Goal: Information Seeking & Learning: Find specific page/section

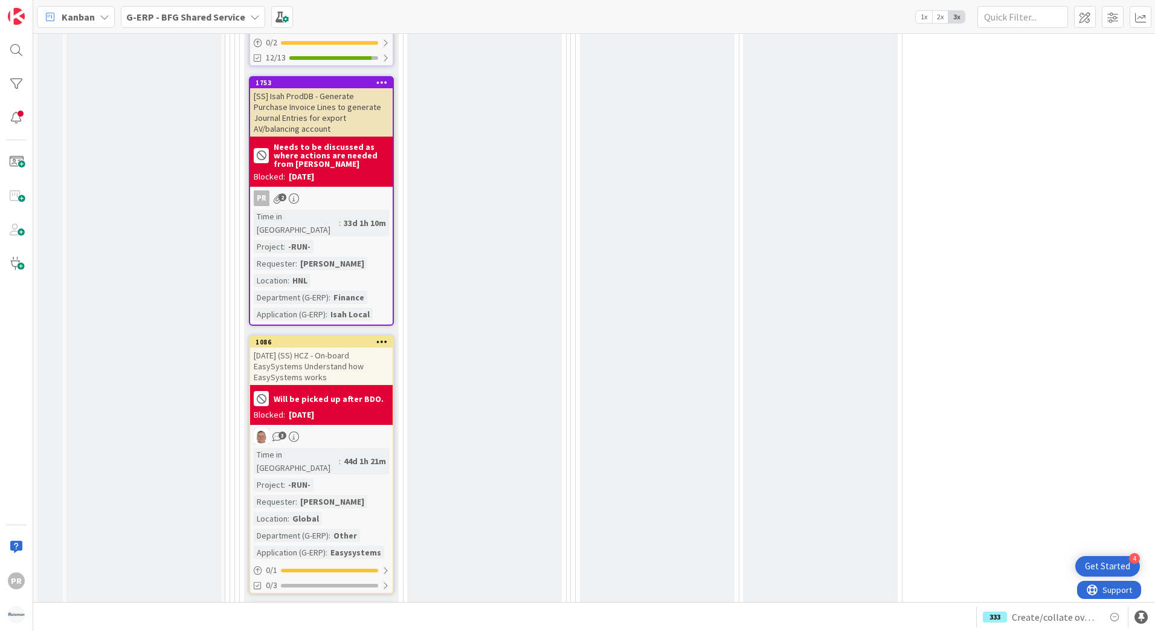
scroll to position [2719, 0]
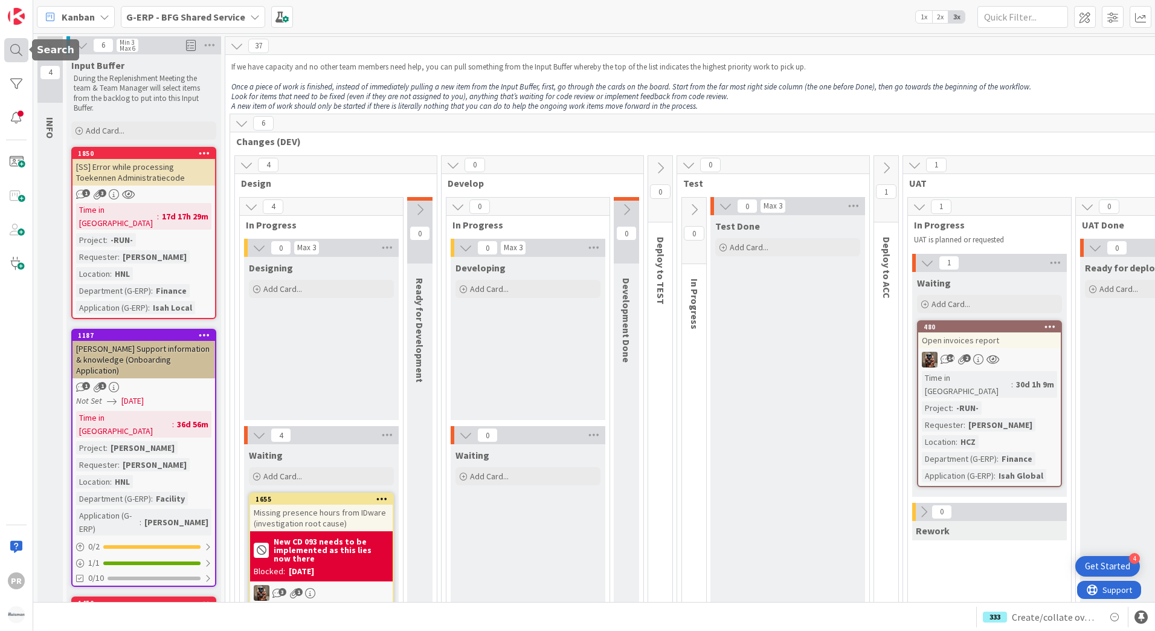
click at [22, 44] on div at bounding box center [16, 50] width 24 height 24
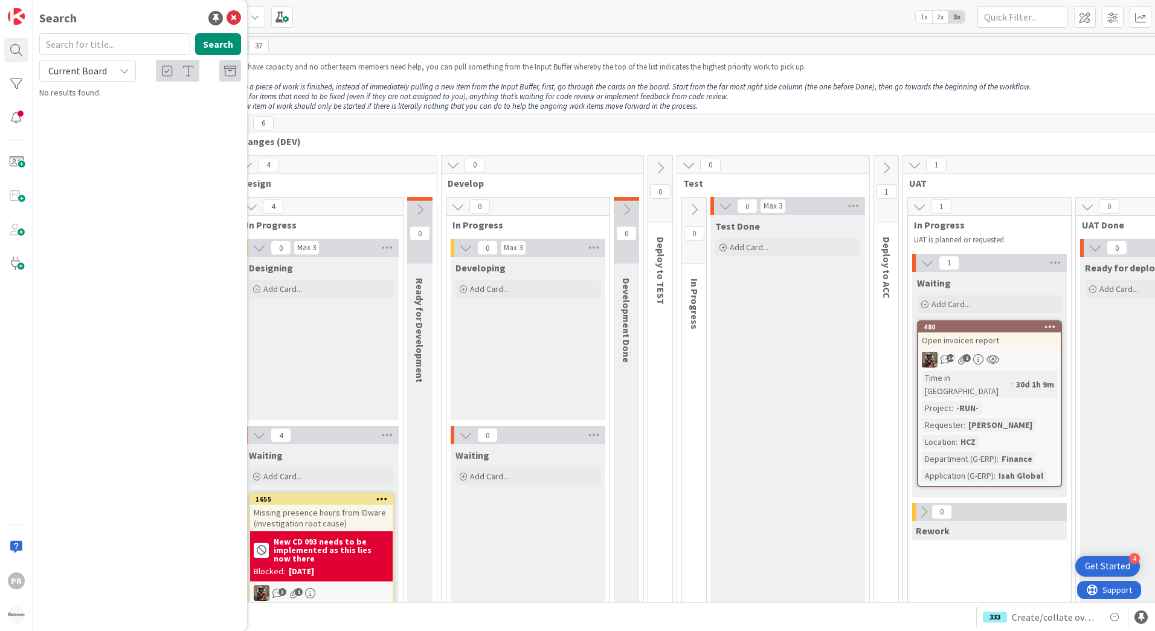
click at [97, 45] on input "text" at bounding box center [114, 44] width 151 height 22
type input "vat"
click at [216, 48] on button "Search" at bounding box center [218, 44] width 46 height 22
click at [185, 114] on p "Incorrect VAT numbers in ISAH Local - Non standard IT Request" at bounding box center [148, 112] width 185 height 25
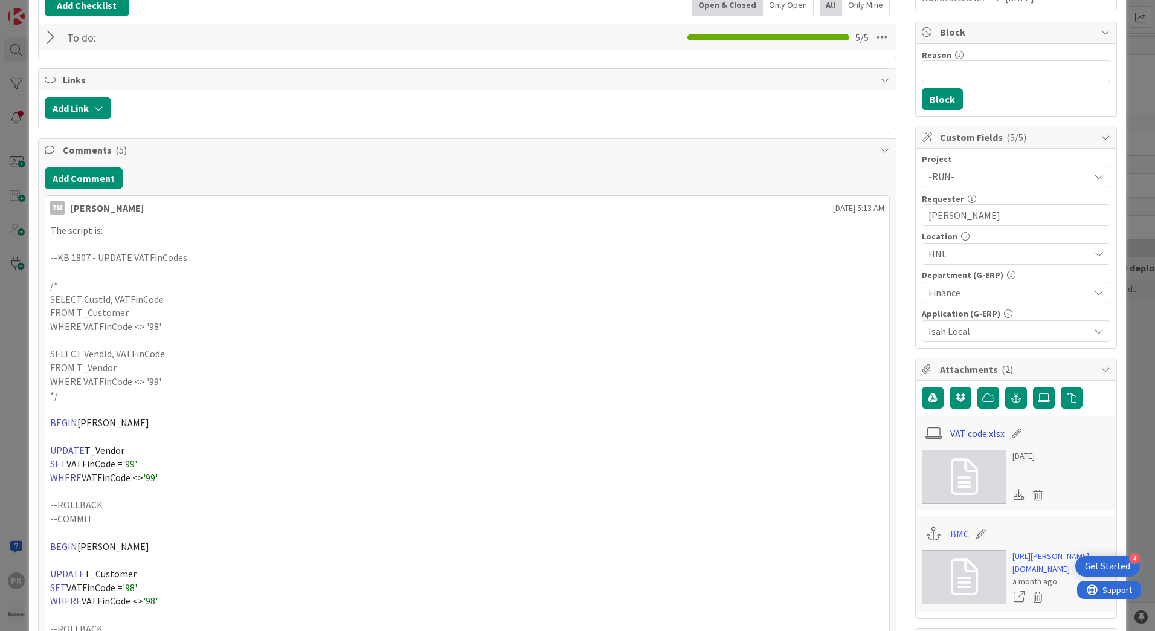
scroll to position [363, 0]
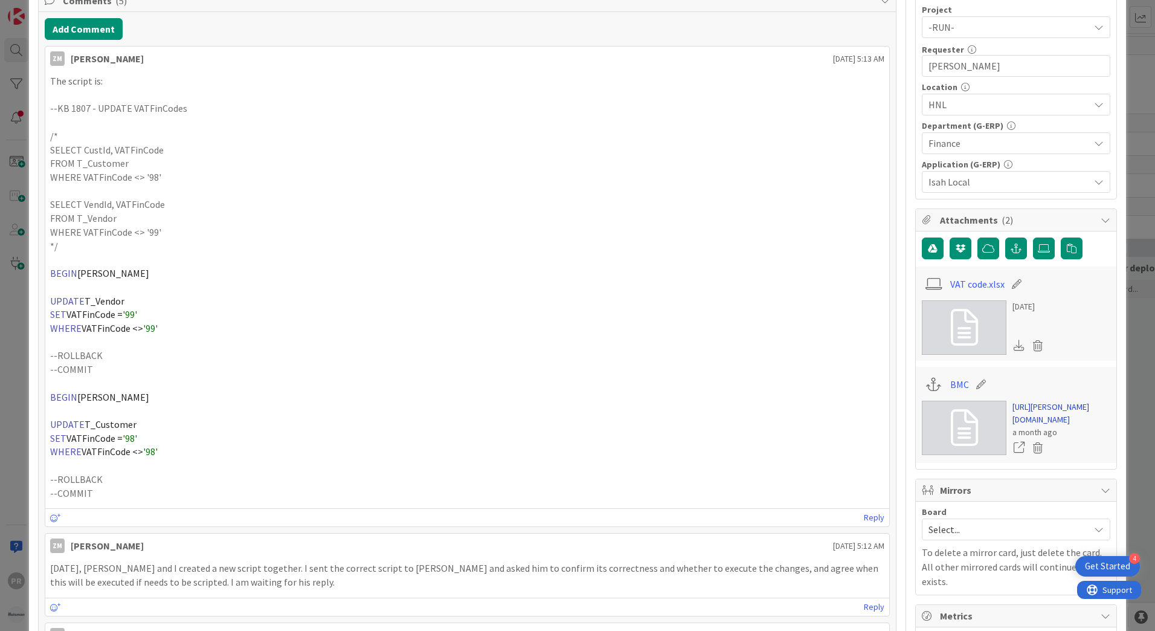
click at [1021, 403] on link "https://huisman-smartit.onbmc.com/smartit/app/#/workorder/AGGF4KX6HRENQATBP1TXT…" at bounding box center [1062, 413] width 98 height 25
